Goal: Task Accomplishment & Management: Manage account settings

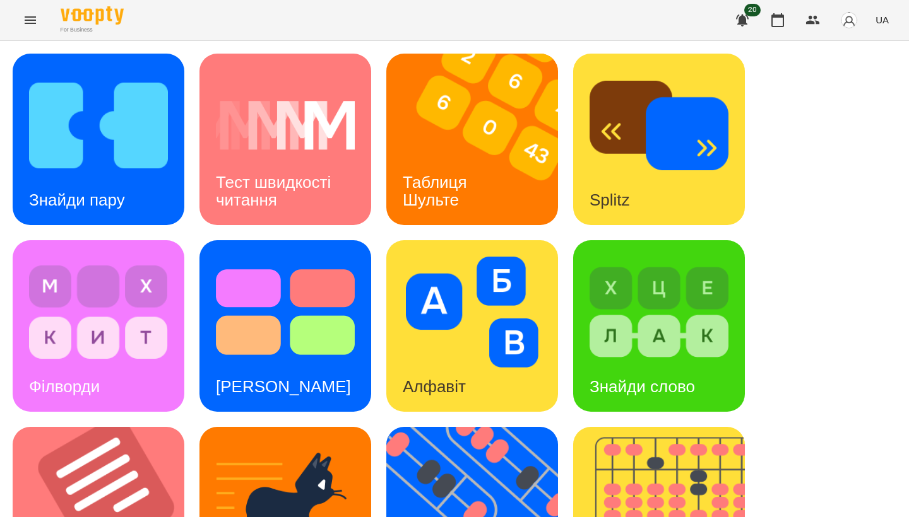
click at [25, 32] on button "Menu" at bounding box center [30, 20] width 30 height 30
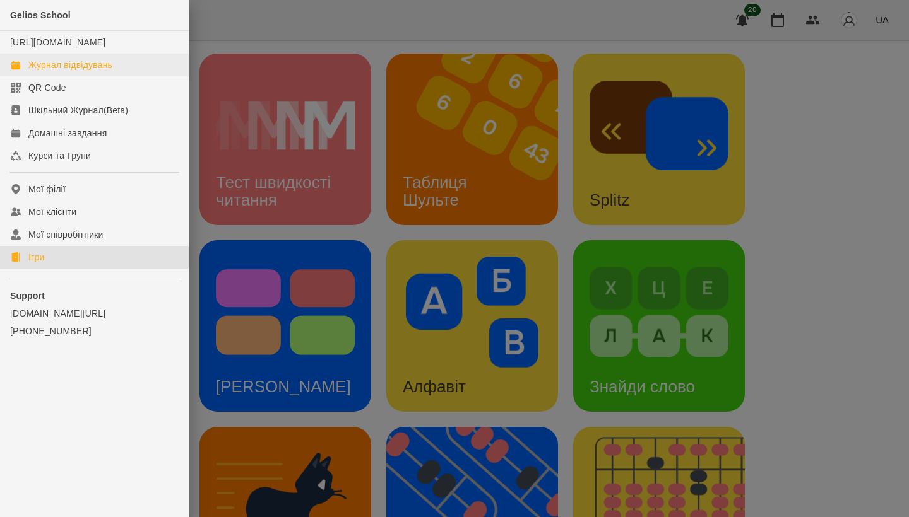
click at [74, 71] on div "Журнал відвідувань" at bounding box center [70, 65] width 84 height 13
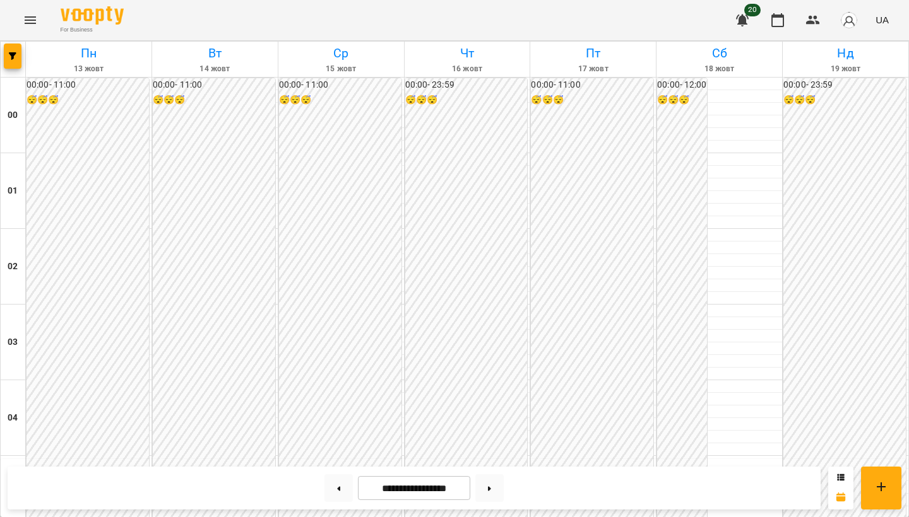
scroll to position [1154, 0]
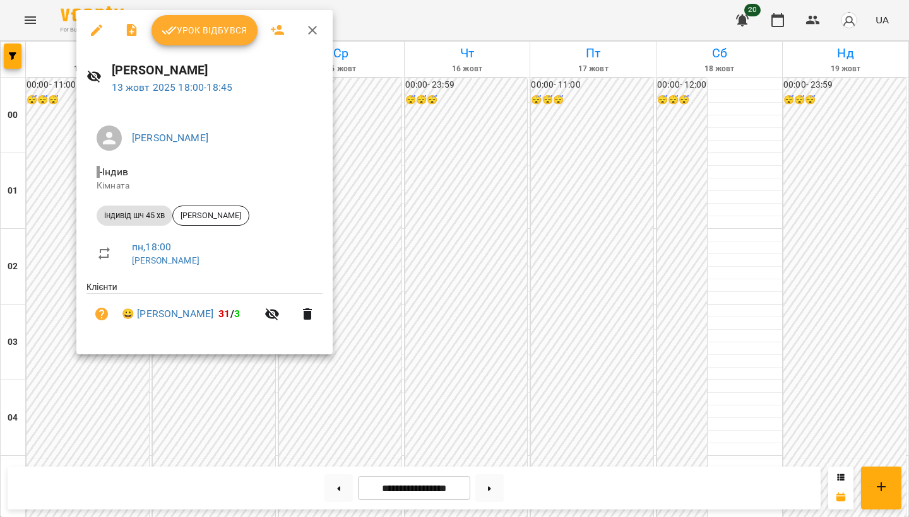
click at [233, 33] on span "Урок відбувся" at bounding box center [205, 30] width 86 height 15
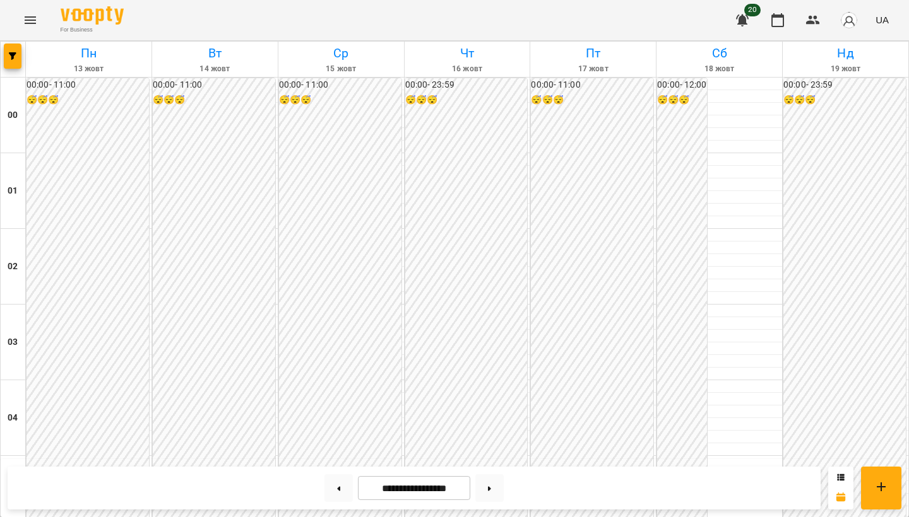
scroll to position [1210, 0]
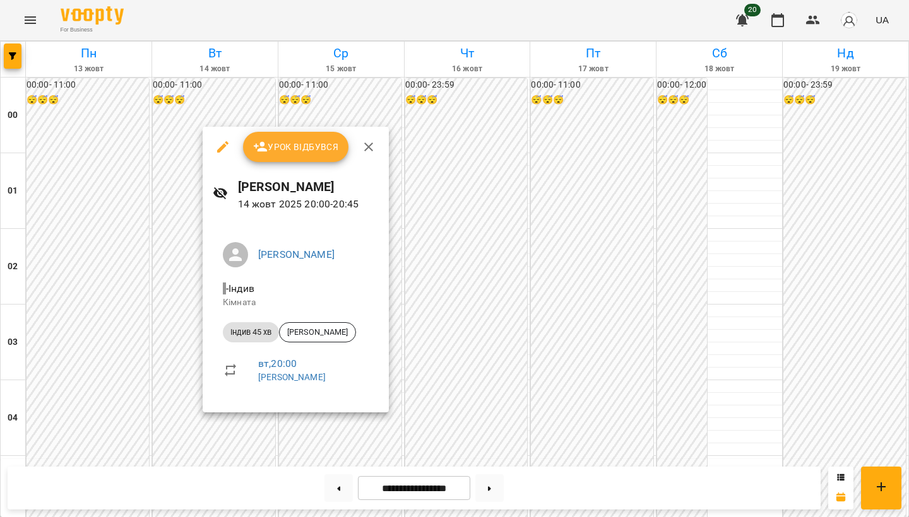
click at [222, 156] on button "button" at bounding box center [223, 147] width 30 height 30
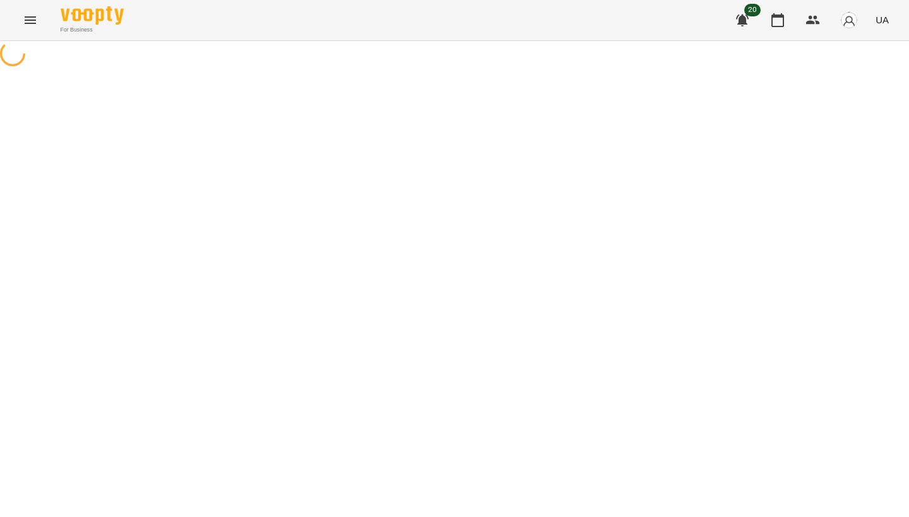
select select "**********"
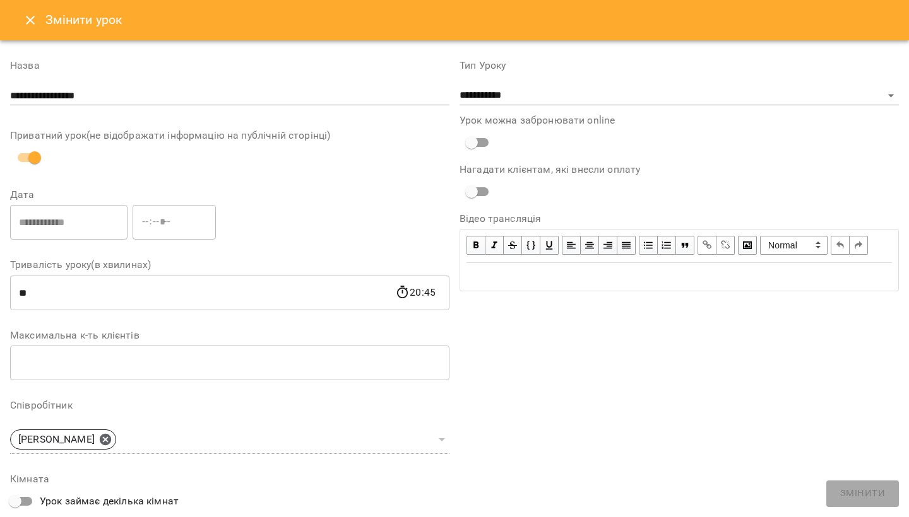
click at [34, 32] on button "Close" at bounding box center [30, 20] width 30 height 30
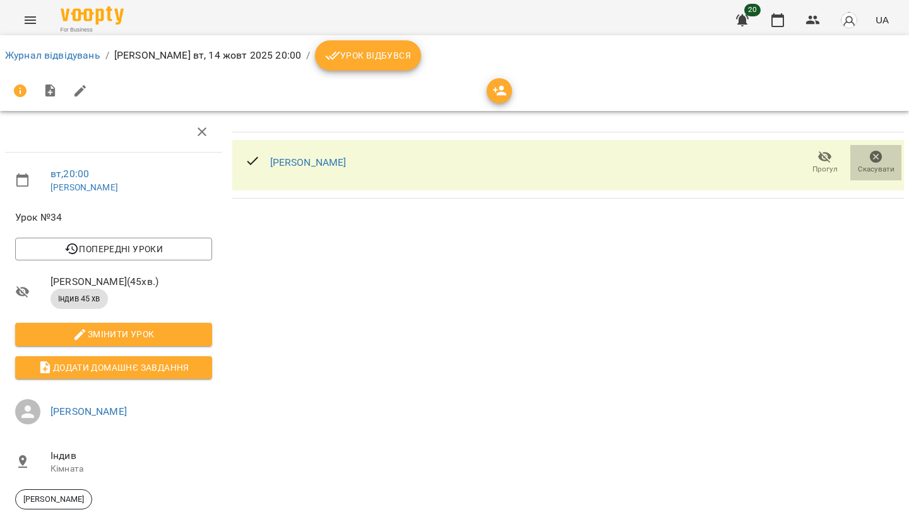
click at [872, 166] on span "Скасувати" at bounding box center [876, 169] width 37 height 11
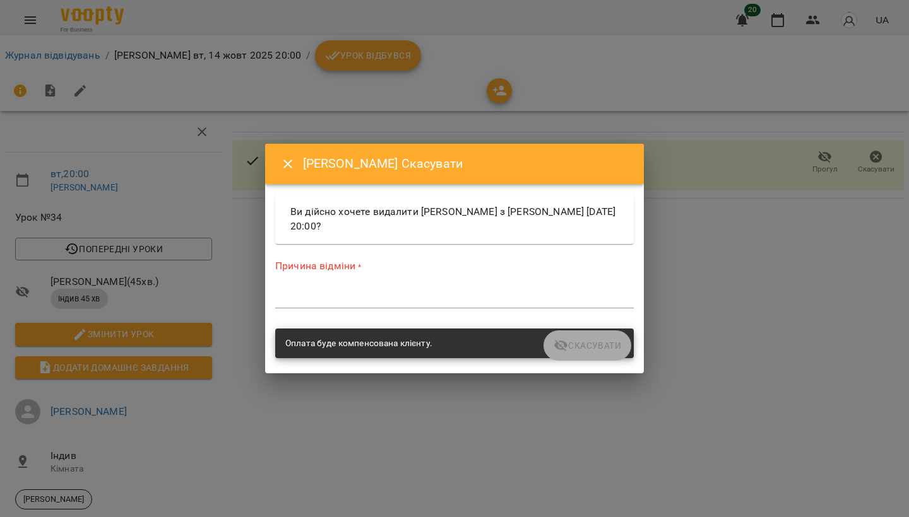
click at [487, 293] on textarea at bounding box center [454, 298] width 358 height 11
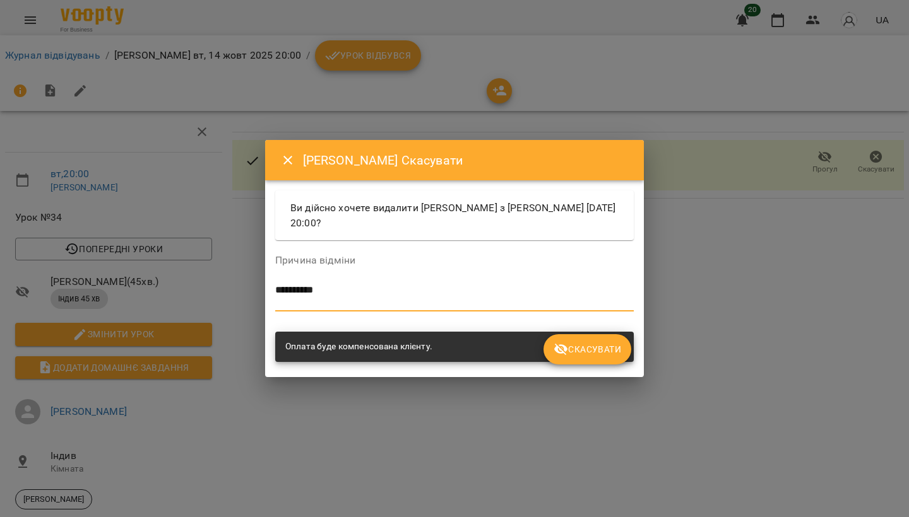
type textarea "*********"
click at [600, 351] on span "Скасувати" at bounding box center [587, 349] width 68 height 15
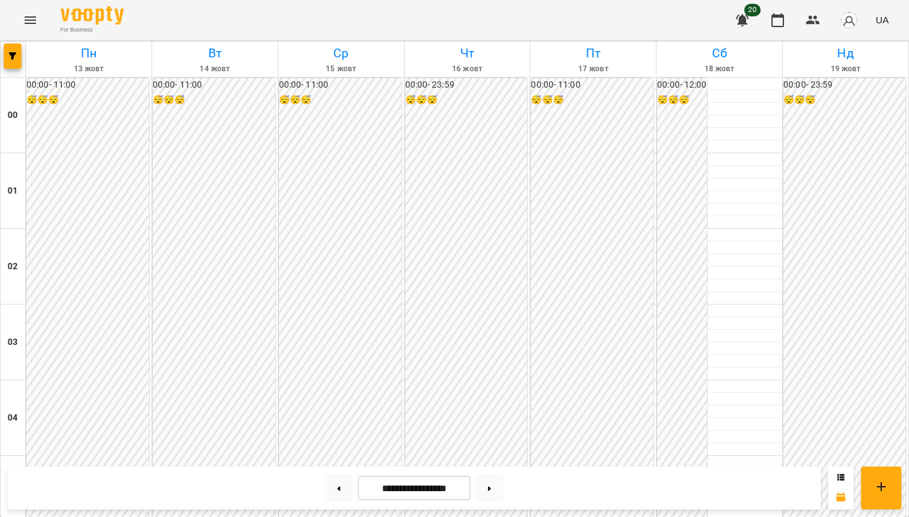
scroll to position [1262, 0]
click at [25, 18] on icon "Menu" at bounding box center [30, 20] width 11 height 8
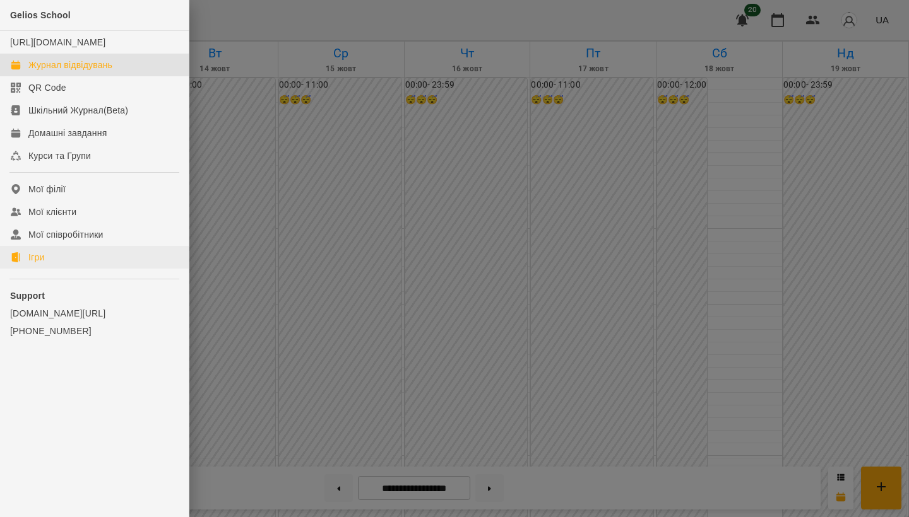
click at [94, 269] on link "Ігри" at bounding box center [94, 257] width 189 height 23
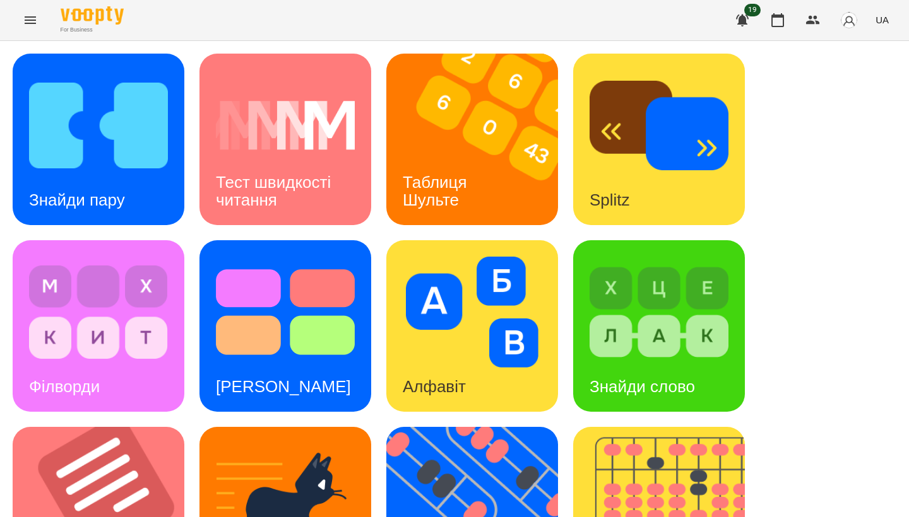
scroll to position [398, 0]
drag, startPoint x: 235, startPoint y: 193, endPoint x: 122, endPoint y: 158, distance: 118.2
click at [122, 427] on img at bounding box center [106, 513] width 187 height 172
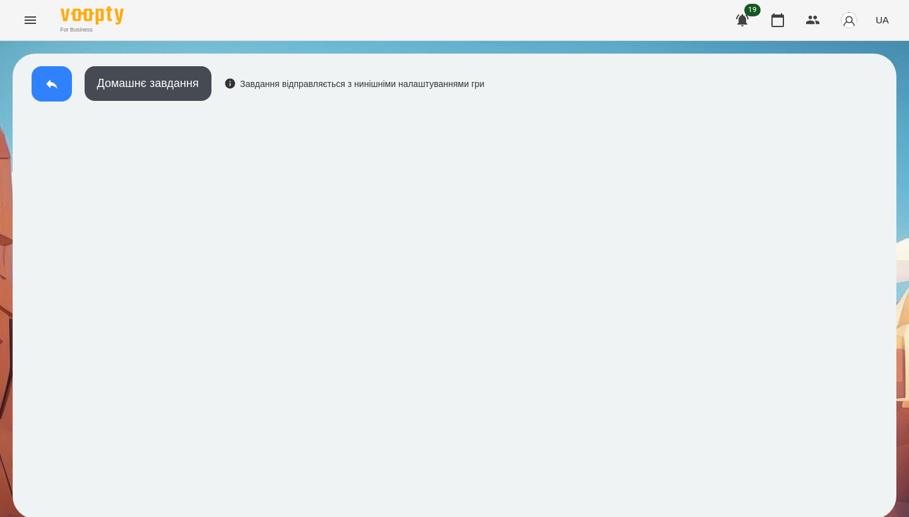
drag, startPoint x: 835, startPoint y: 107, endPoint x: 47, endPoint y: 93, distance: 788.3
click at [47, 93] on button at bounding box center [52, 83] width 40 height 35
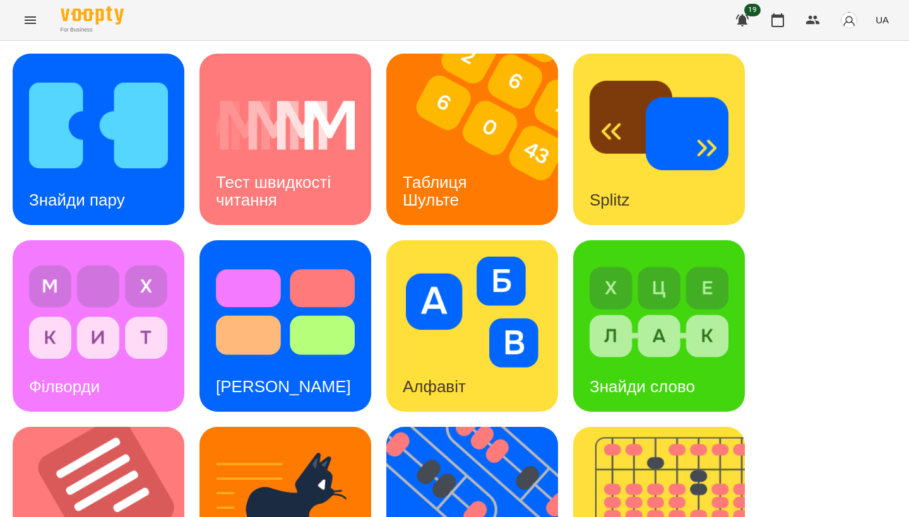
scroll to position [392, 0]
